Goal: Find specific page/section: Find specific page/section

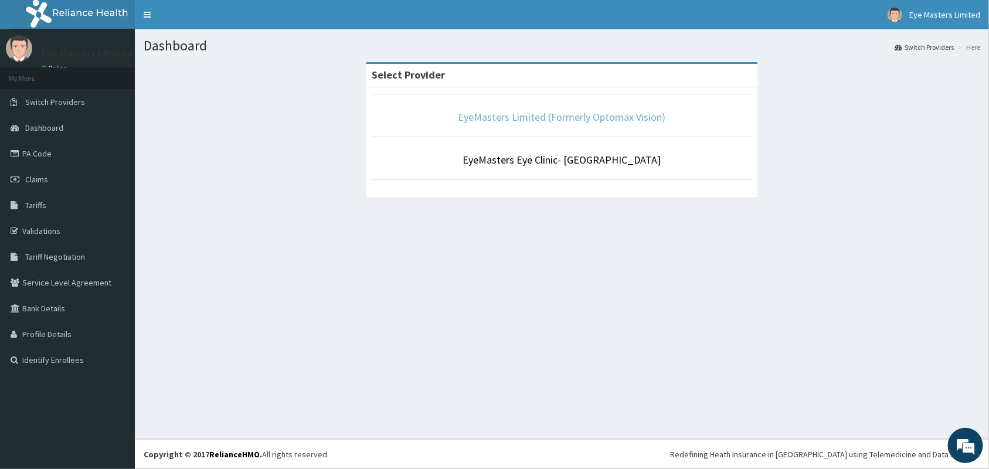
click at [544, 116] on link "EyeMasters Limited (Formerly Optomax Vision)" at bounding box center [562, 116] width 208 height 13
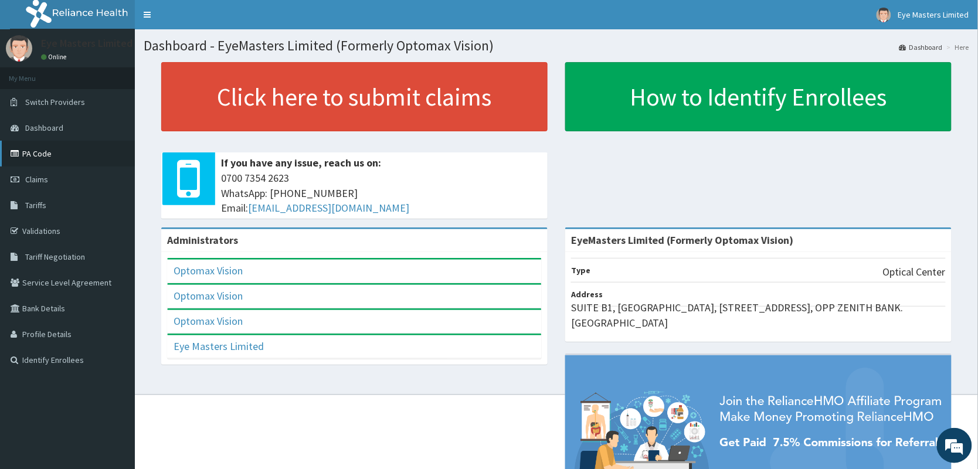
click at [72, 159] on link "PA Code" at bounding box center [67, 154] width 135 height 26
